Goal: Task Accomplishment & Management: Use online tool/utility

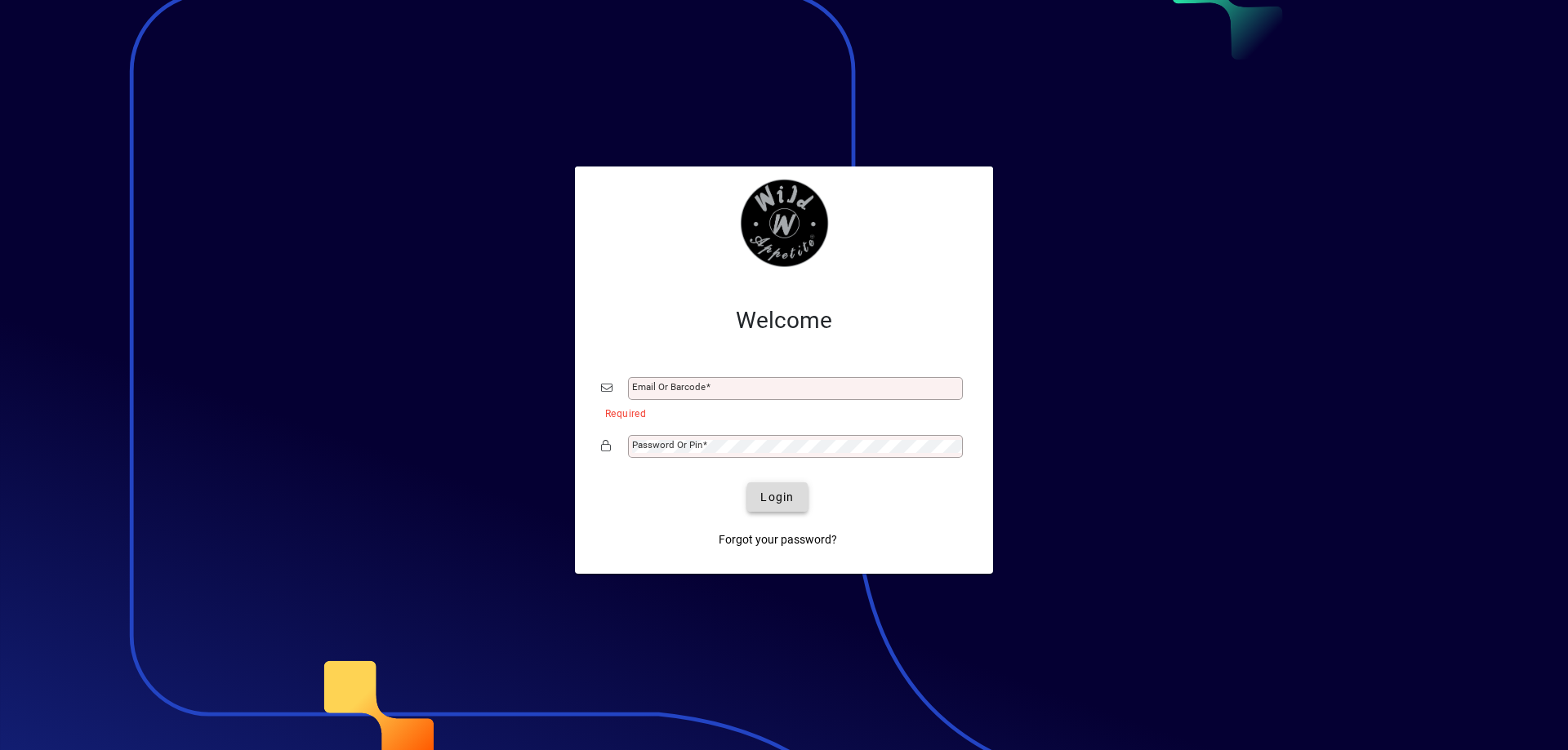
click at [781, 496] on span "Login" at bounding box center [776, 498] width 33 height 17
click at [781, 499] on span "Login" at bounding box center [776, 498] width 33 height 17
click at [698, 384] on mat-label "Email or Barcode" at bounding box center [669, 387] width 74 height 12
click at [698, 384] on input "Email or Barcode" at bounding box center [797, 388] width 330 height 13
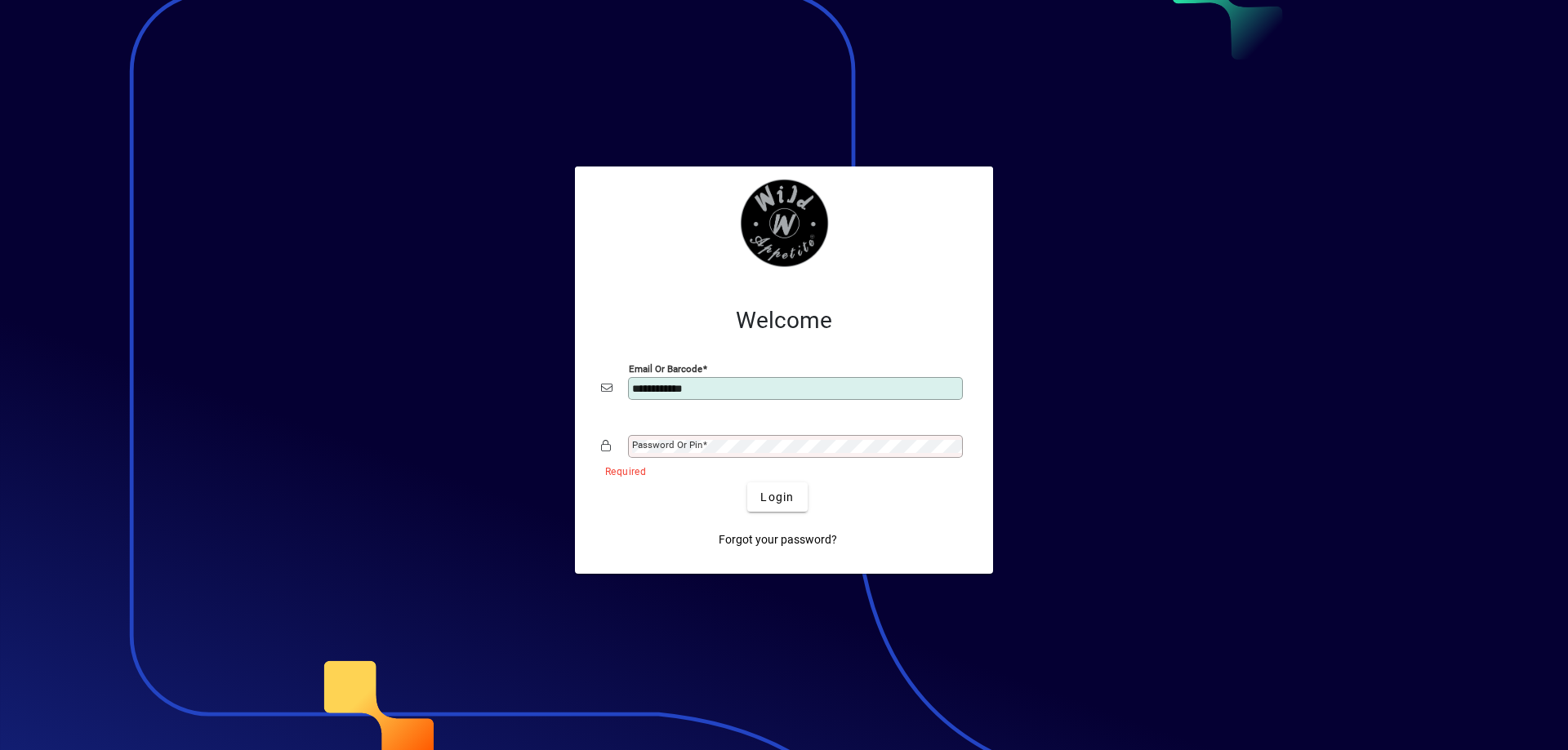
type input "**********"
click at [747, 482] on button "Login" at bounding box center [776, 497] width 59 height 29
